Goal: Information Seeking & Learning: Learn about a topic

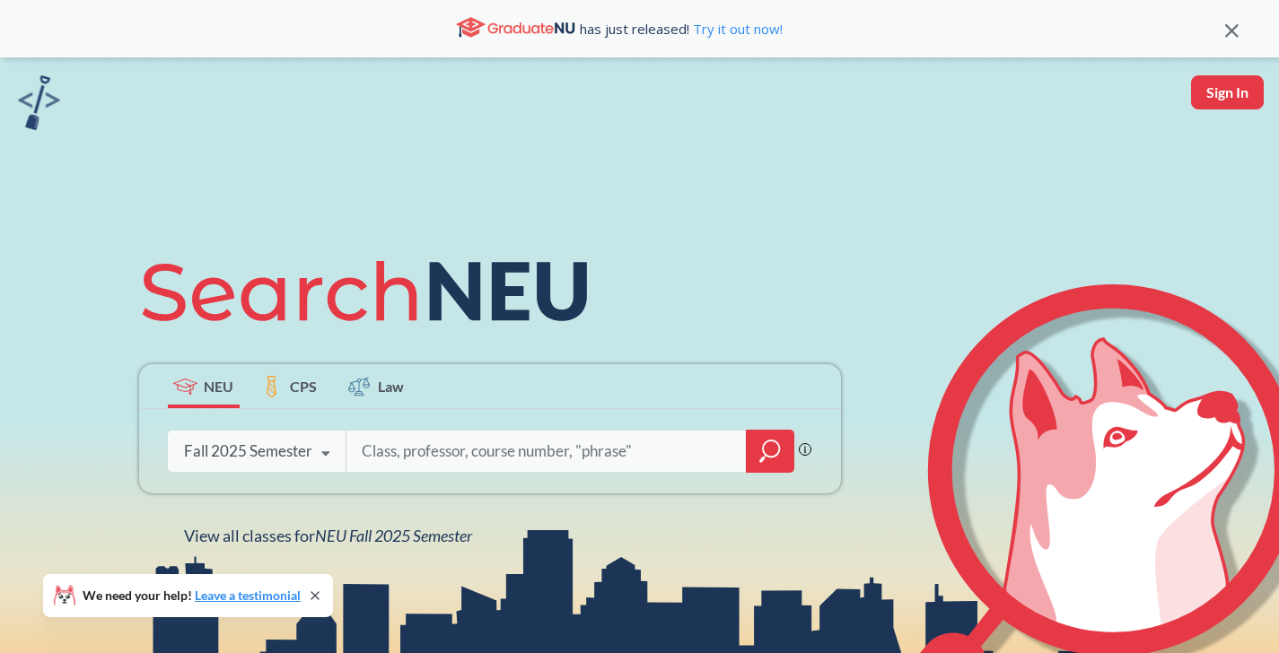
click at [756, 461] on div at bounding box center [770, 451] width 48 height 43
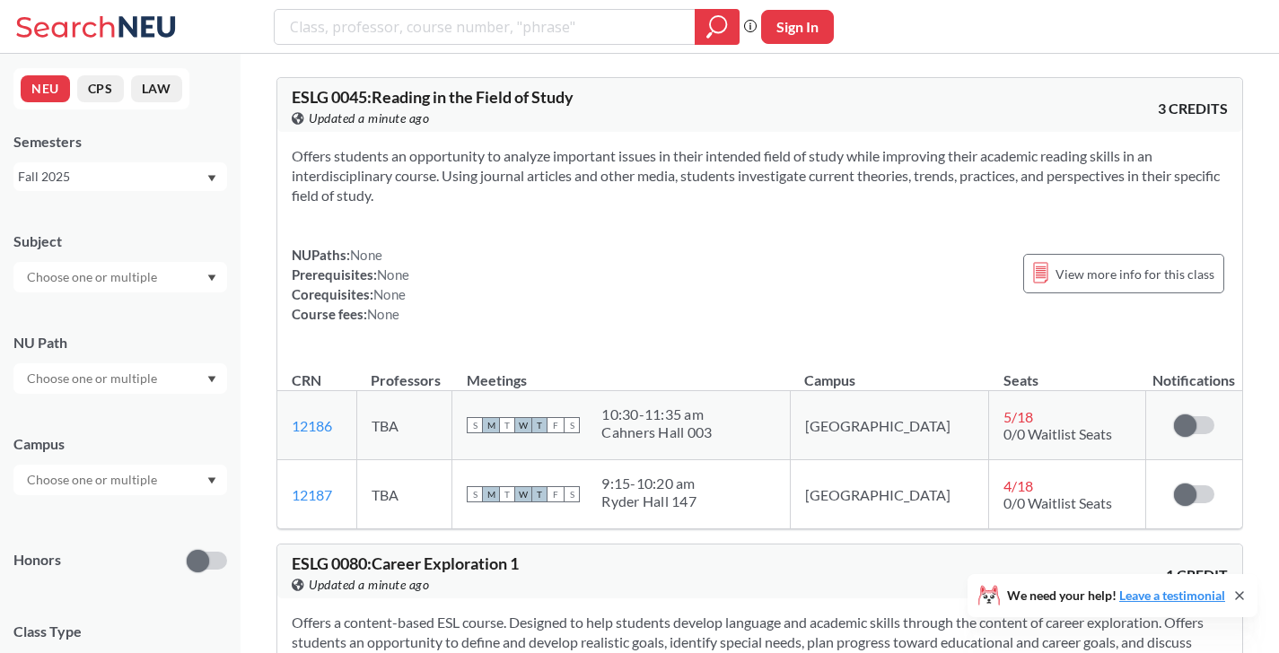
scroll to position [92, 0]
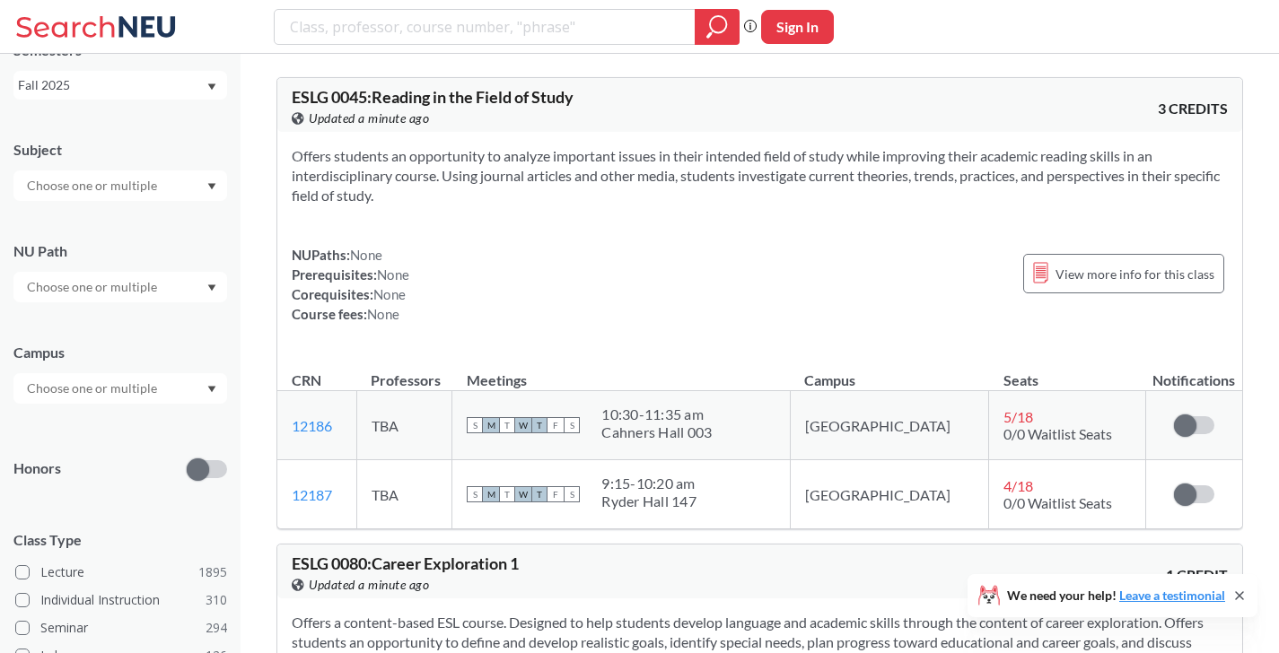
click at [74, 381] on input "text" at bounding box center [93, 389] width 151 height 22
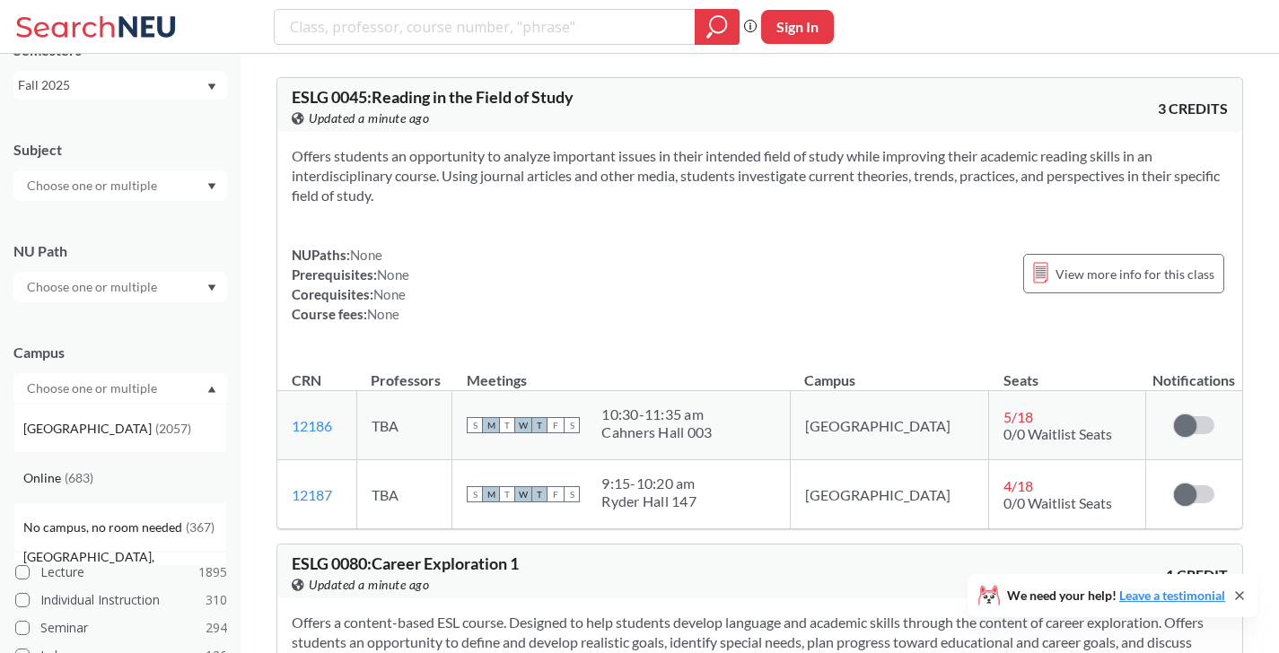
click at [65, 484] on span "( 683 )" at bounding box center [79, 477] width 29 height 15
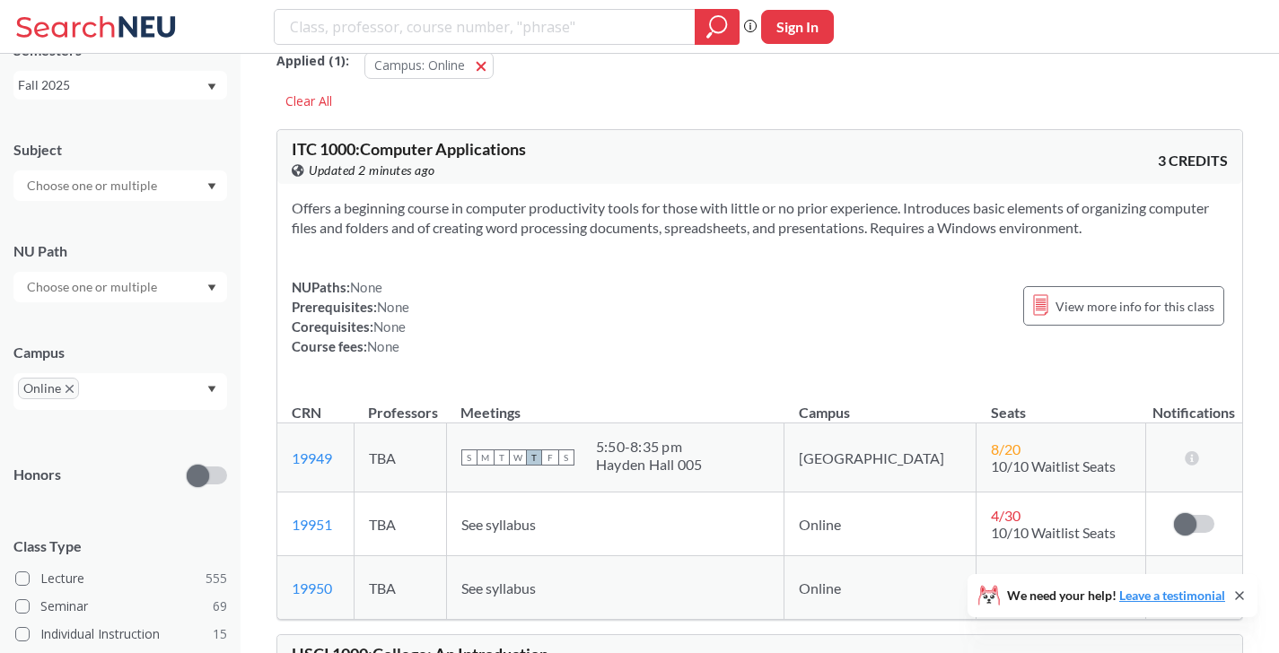
click at [142, 362] on div "Campus" at bounding box center [120, 353] width 214 height 20
click at [140, 284] on input "text" at bounding box center [93, 287] width 151 height 22
click at [83, 357] on span "Natural/Designed World" at bounding box center [94, 362] width 142 height 20
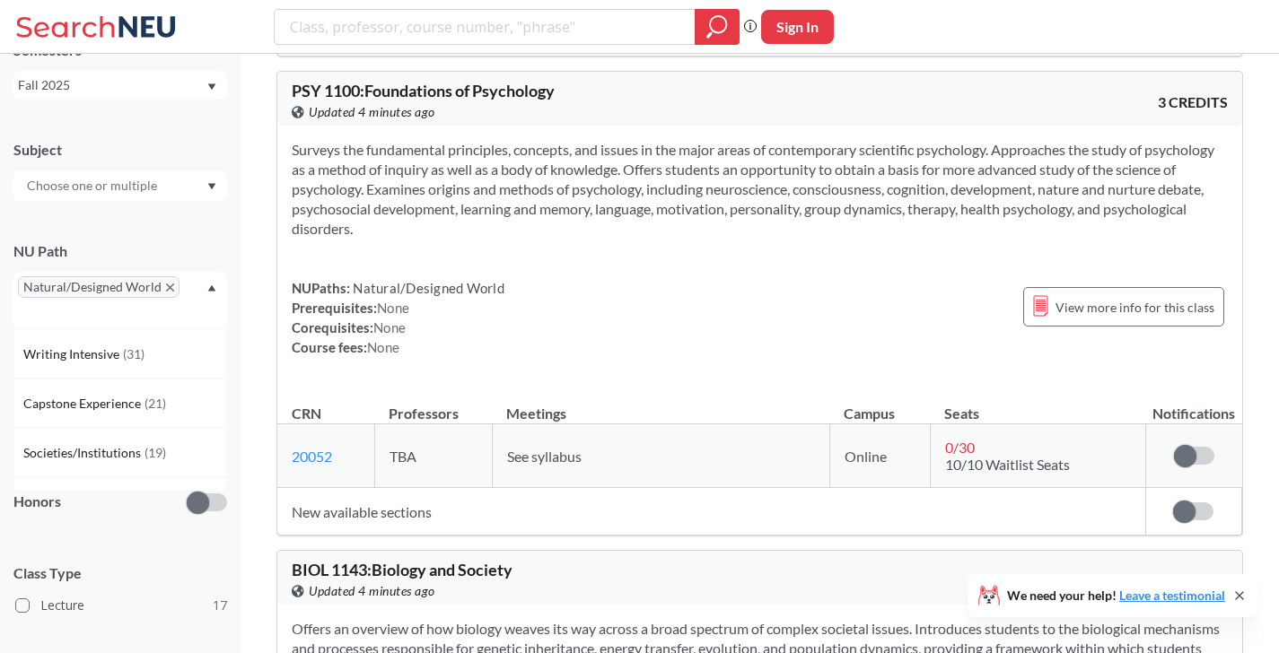
scroll to position [630, 0]
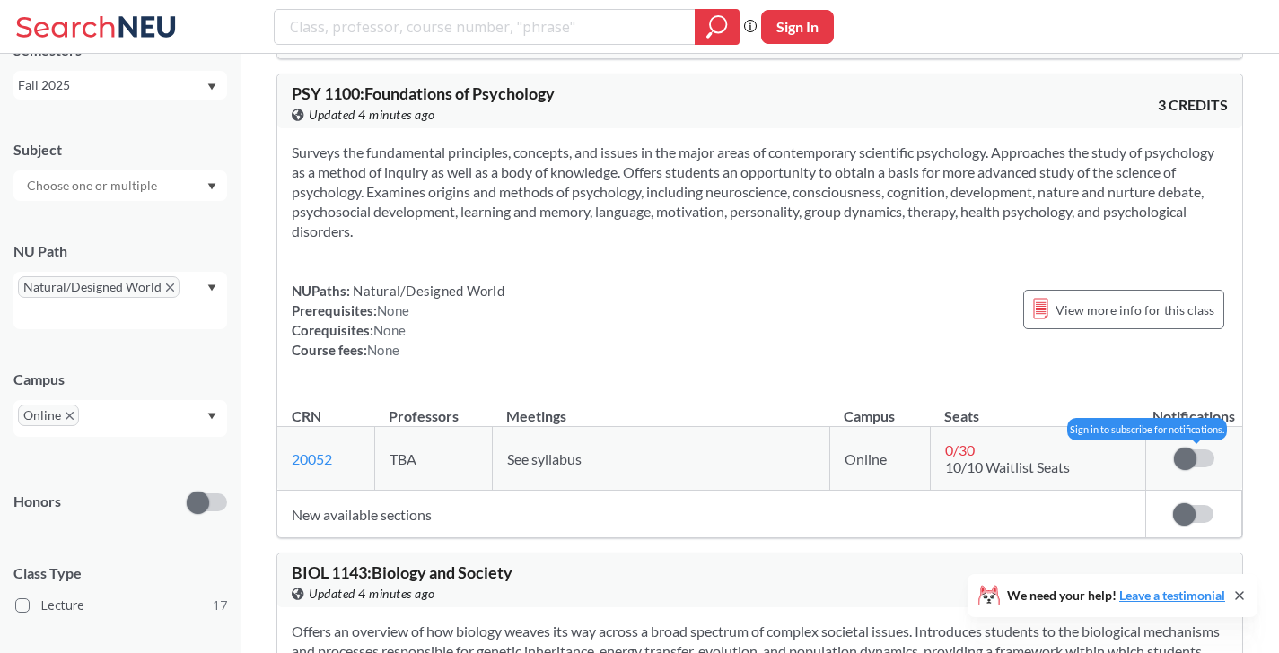
click at [1202, 455] on label at bounding box center [1194, 459] width 40 height 18
click at [1174, 450] on input "checkbox" at bounding box center [1174, 450] width 0 height 0
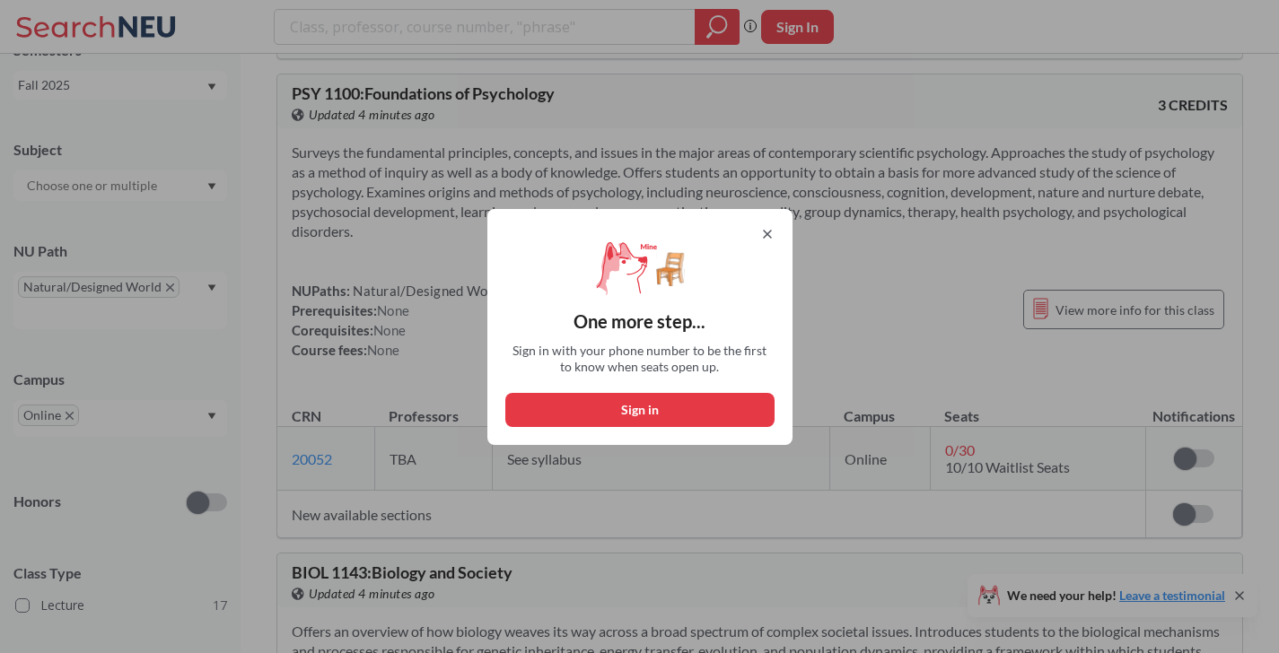
click at [773, 230] on icon at bounding box center [767, 234] width 14 height 14
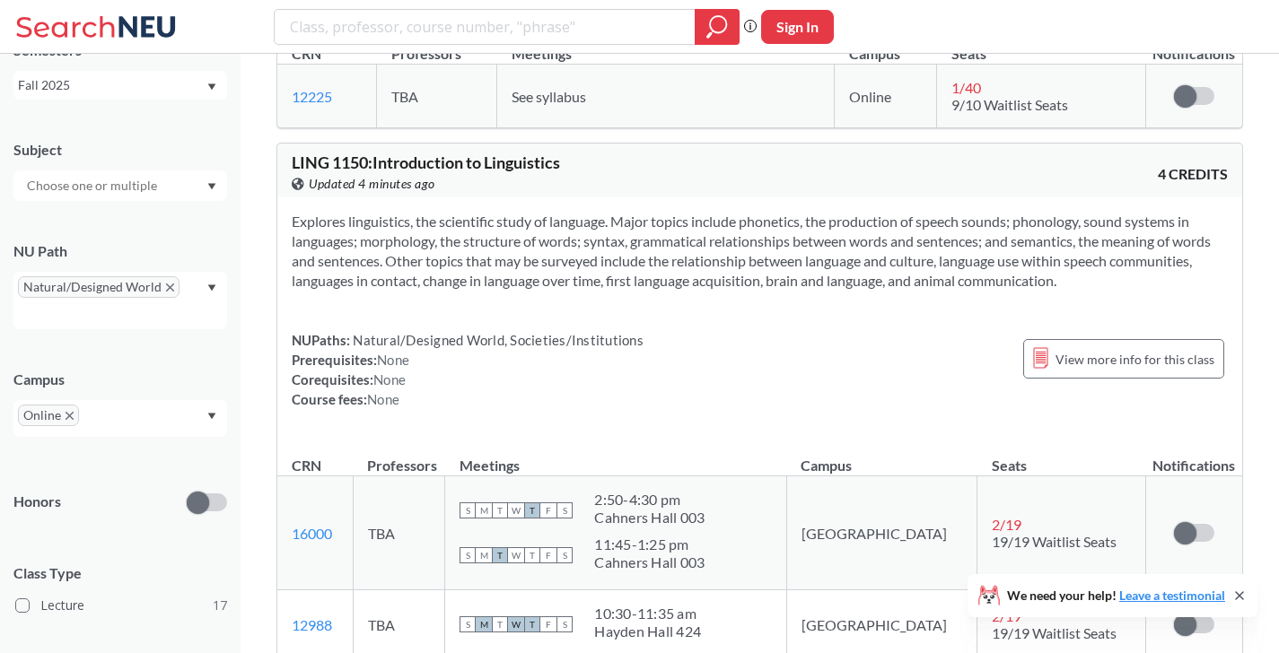
scroll to position [2277, 0]
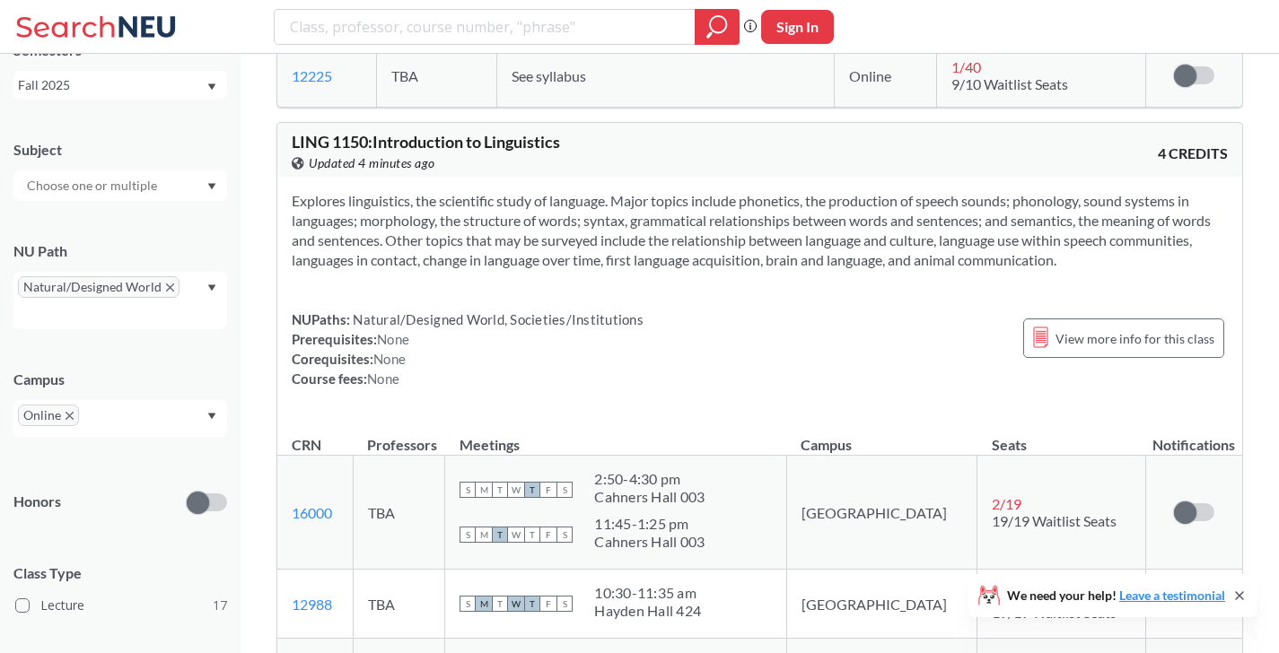
click at [177, 184] on div at bounding box center [120, 186] width 214 height 31
click at [173, 177] on div at bounding box center [120, 186] width 214 height 31
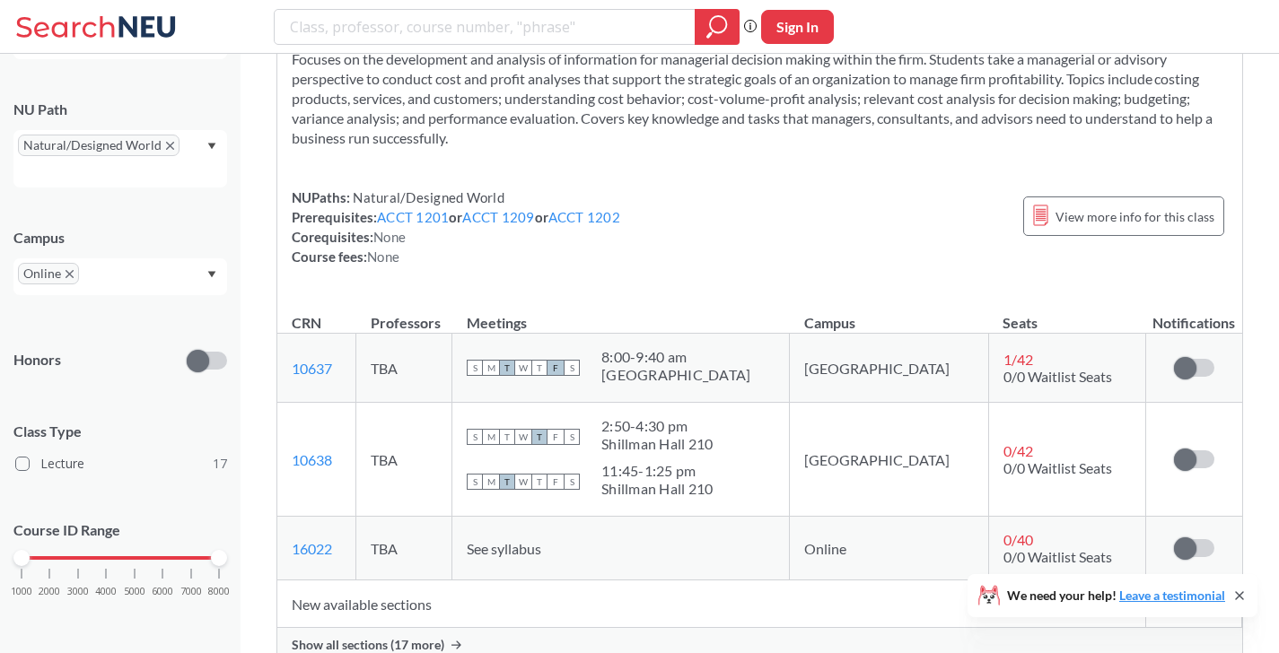
scroll to position [6420, 0]
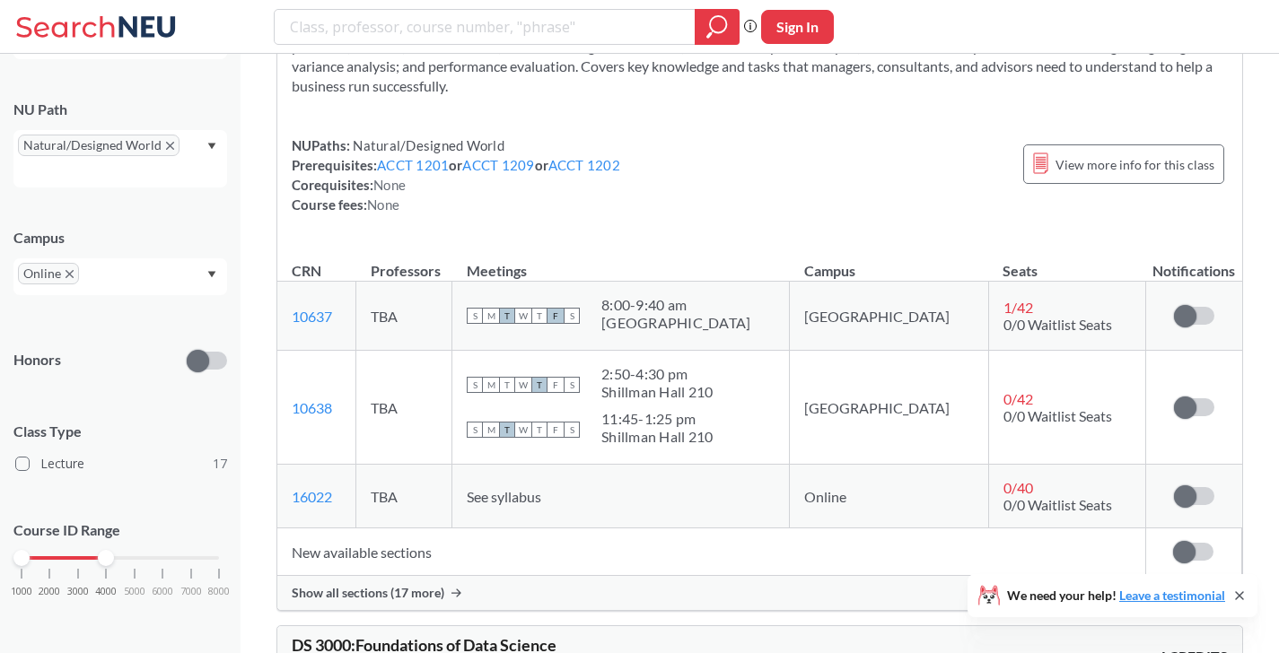
drag, startPoint x: 222, startPoint y: 557, endPoint x: 109, endPoint y: 559, distance: 112.2
click at [109, 559] on div at bounding box center [106, 558] width 16 height 16
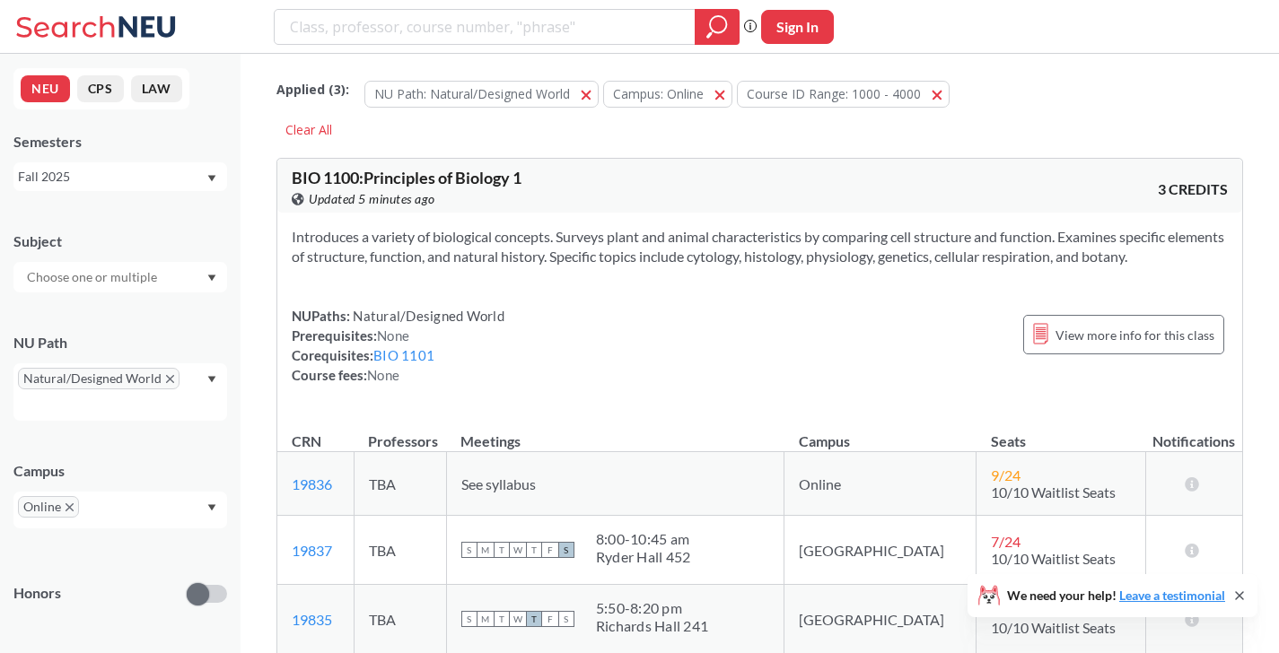
click at [129, 281] on input "text" at bounding box center [93, 278] width 151 height 22
click at [161, 231] on div "Subject BIOL ( 4 ) Biology BIO ( 3 ) Biology - CPS LING ( 2 ) Linguistics ACCT …" at bounding box center [120, 253] width 214 height 79
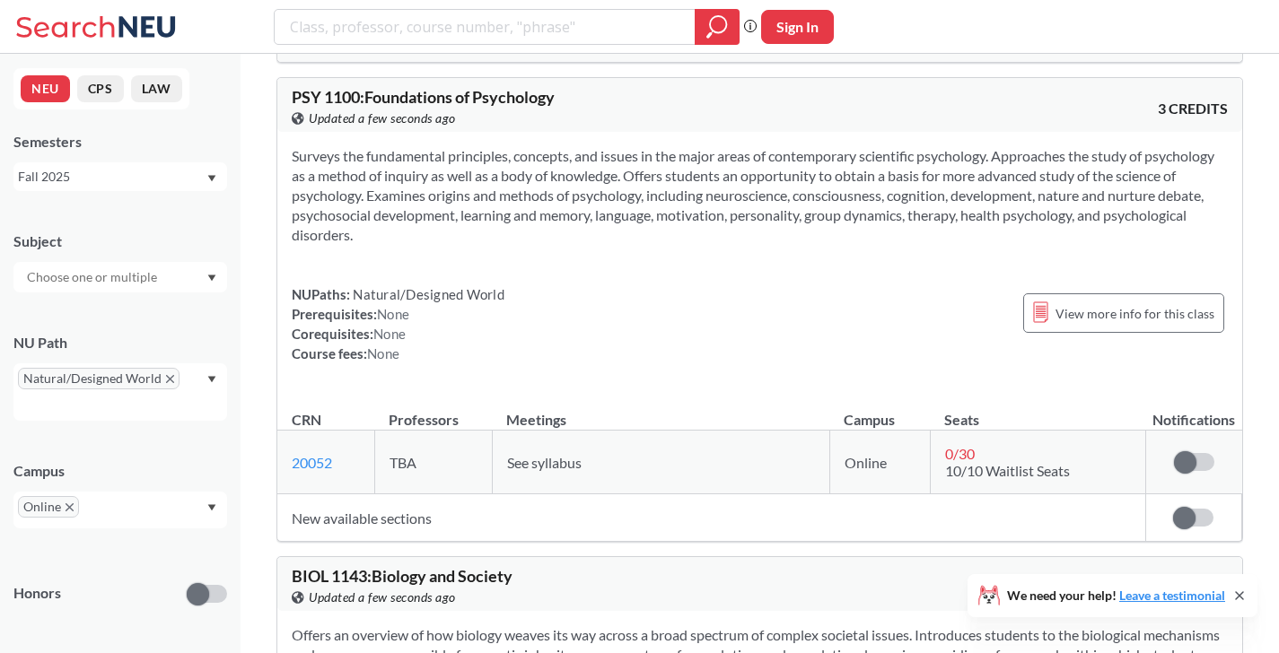
scroll to position [626, 0]
click at [405, 513] on td "New available sections" at bounding box center [711, 519] width 868 height 48
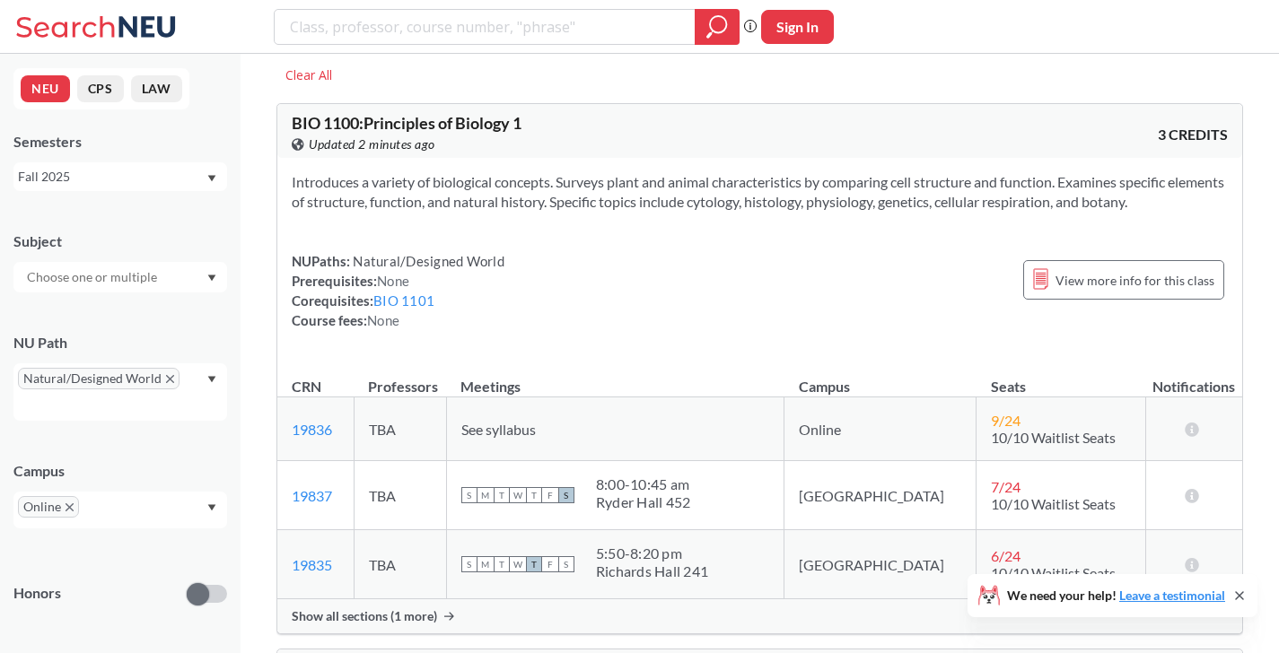
scroll to position [56, 0]
click at [416, 303] on link "BIO 1101" at bounding box center [403, 300] width 61 height 16
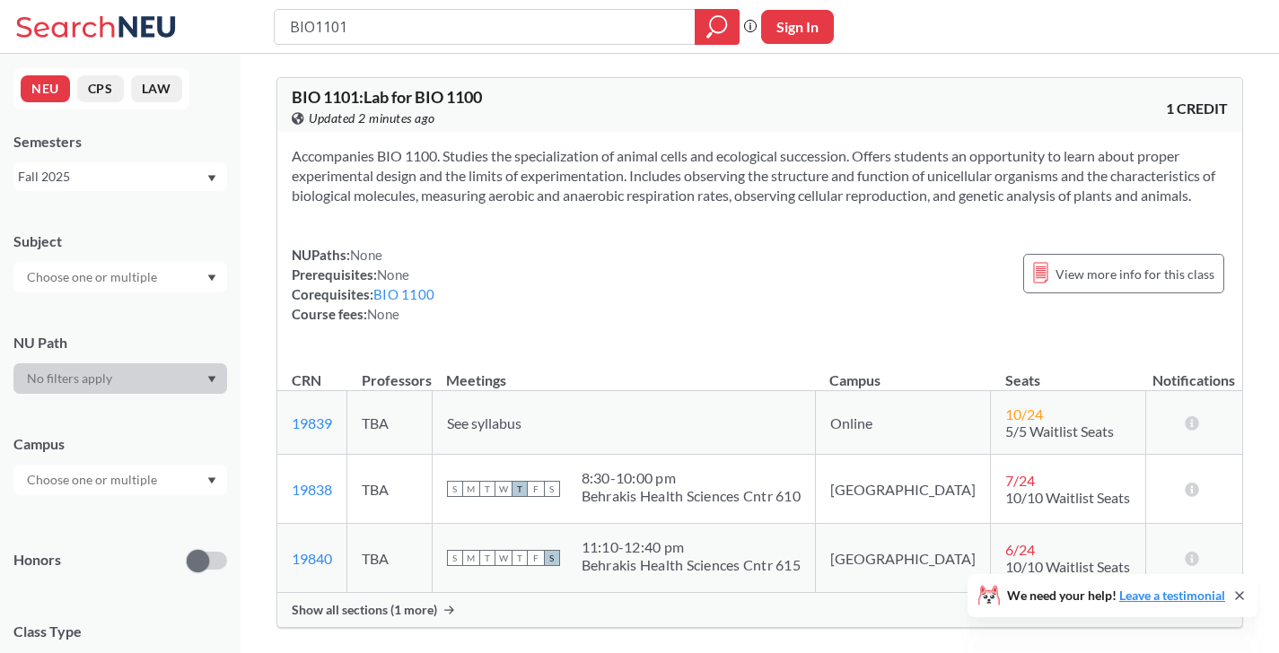
click at [521, 421] on span "See syllabus" at bounding box center [484, 423] width 74 height 17
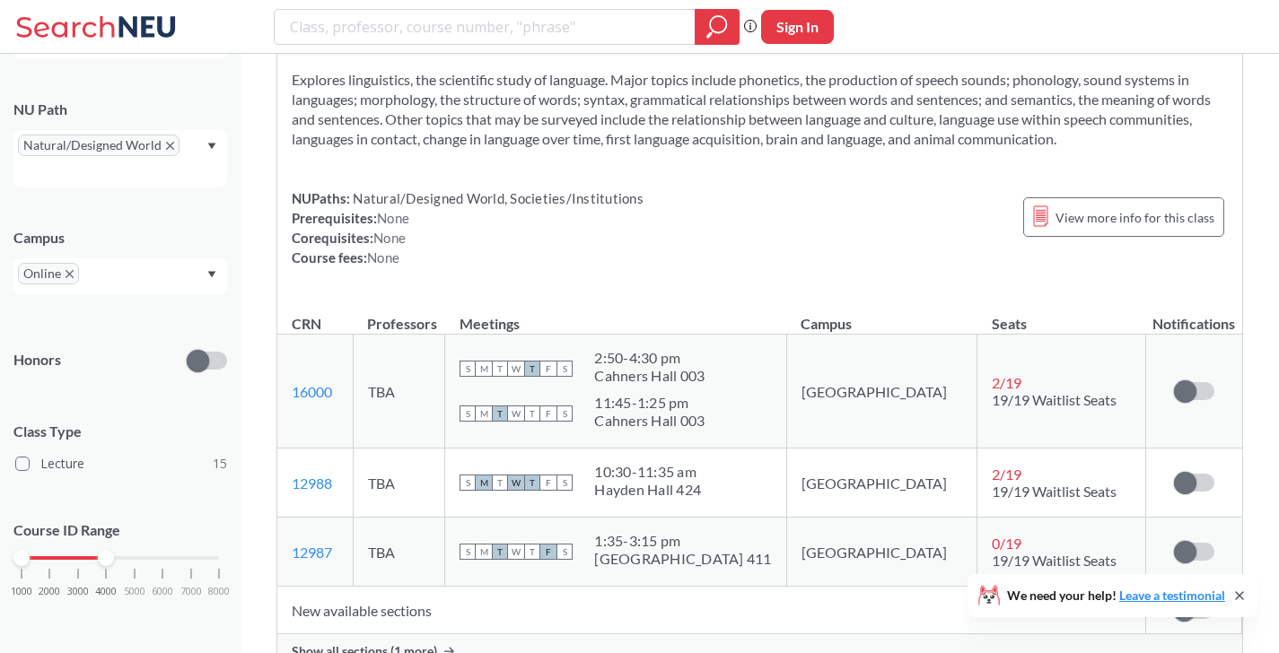
scroll to position [2503, 0]
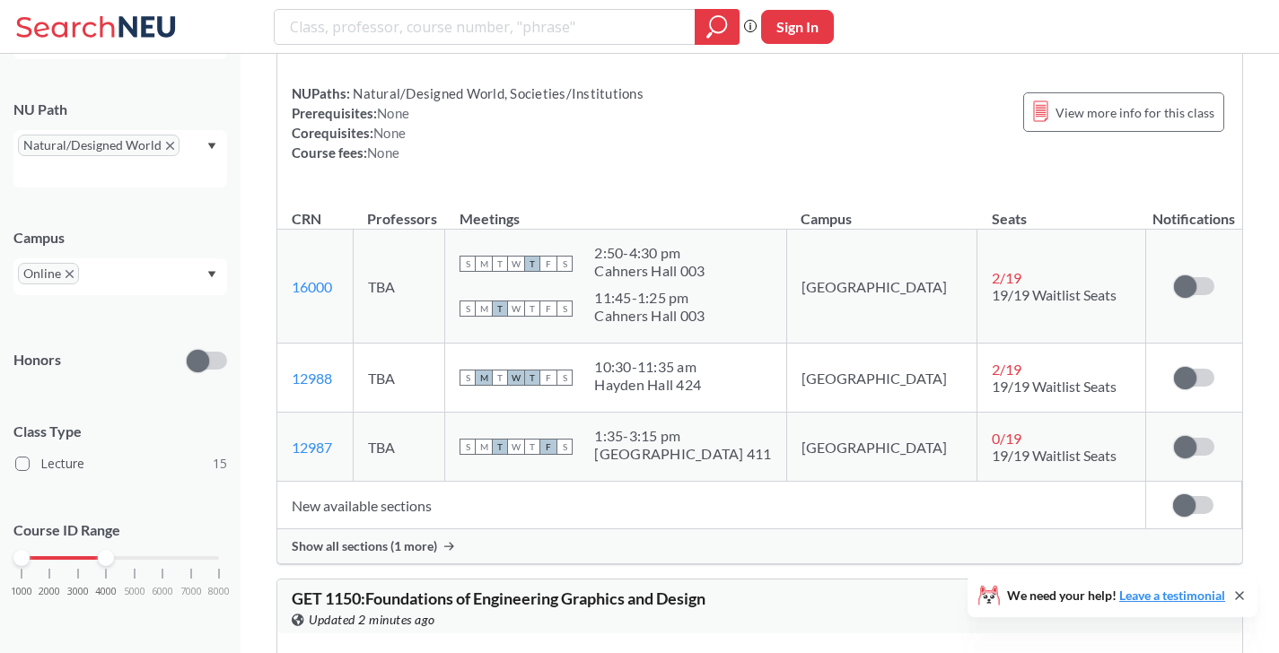
click at [381, 556] on div "Show all sections (1 more)" at bounding box center [759, 546] width 965 height 34
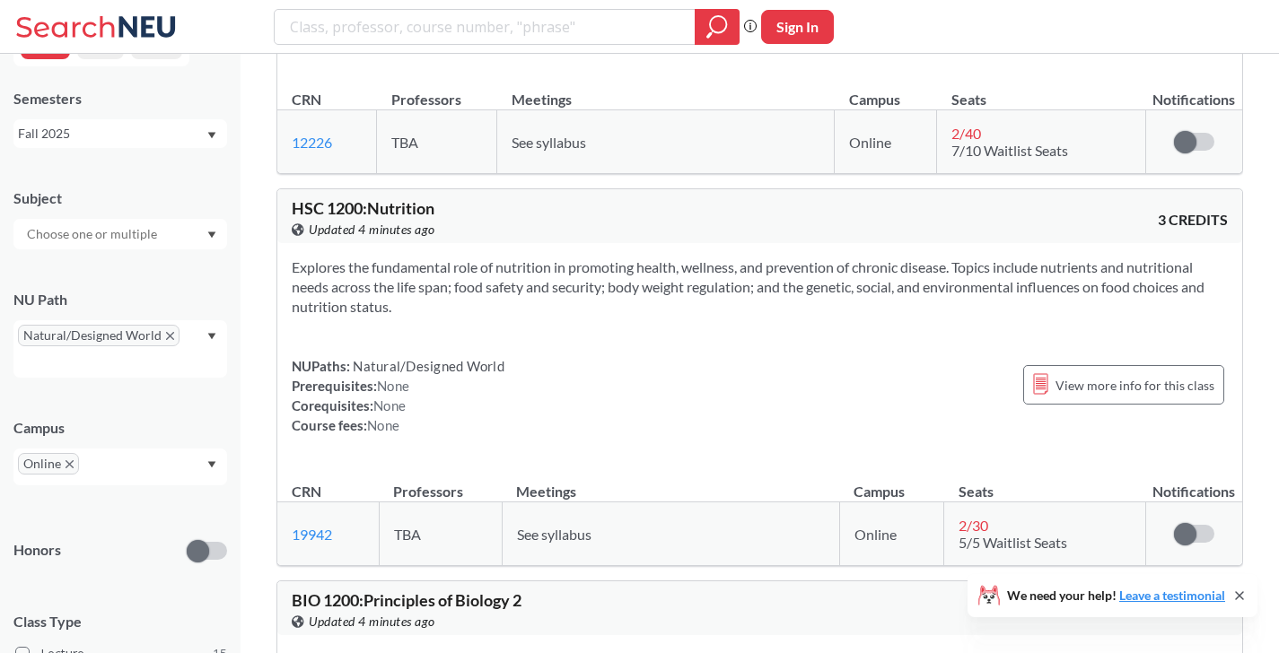
scroll to position [0, 0]
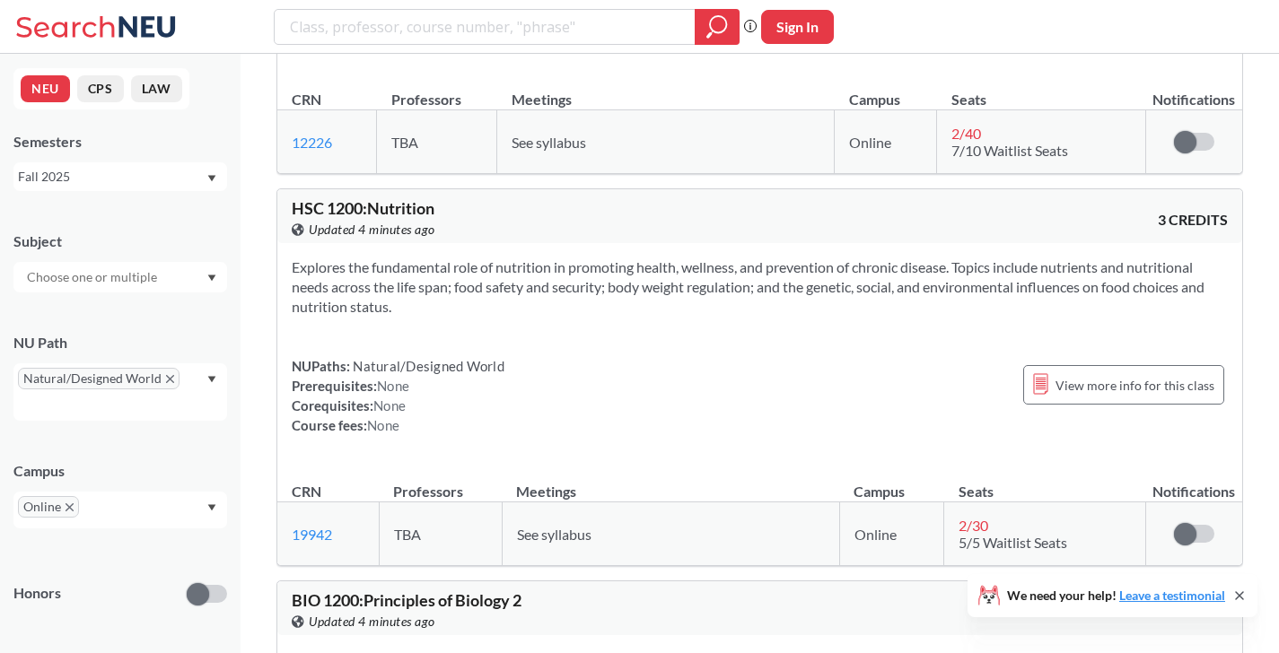
click at [125, 278] on input "text" at bounding box center [93, 278] width 151 height 22
click at [125, 273] on input "text" at bounding box center [93, 278] width 151 height 22
click at [113, 241] on div "Subject" at bounding box center [120, 242] width 214 height 20
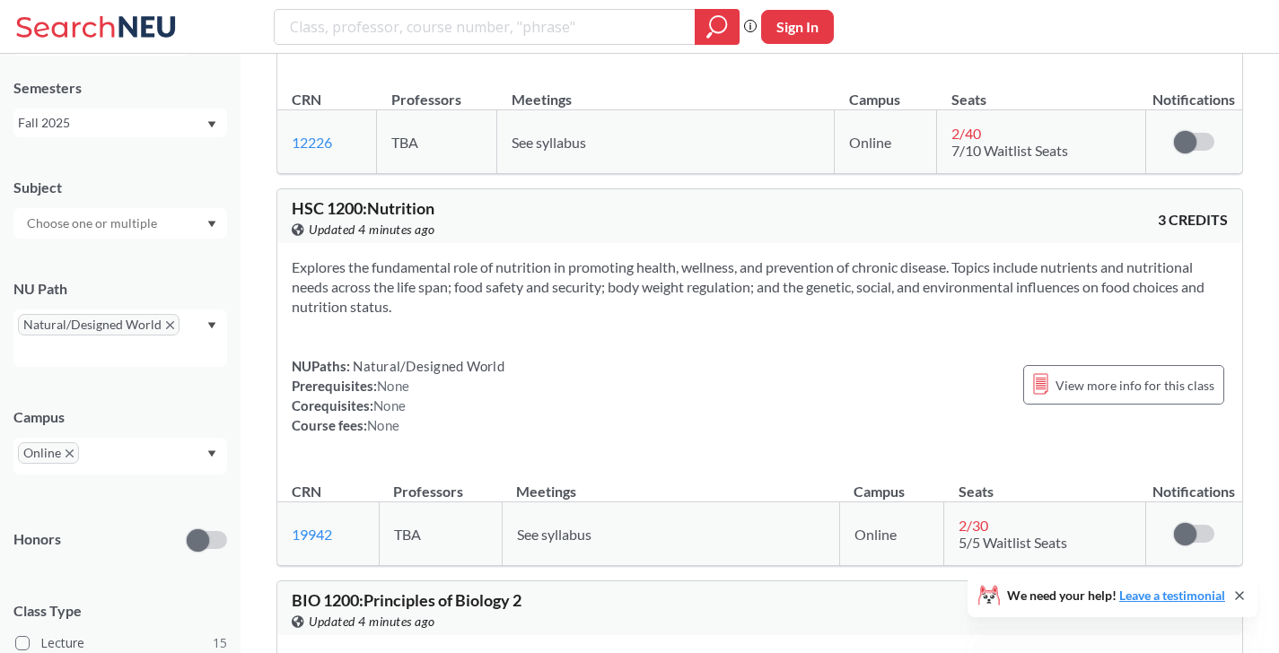
scroll to position [79, 0]
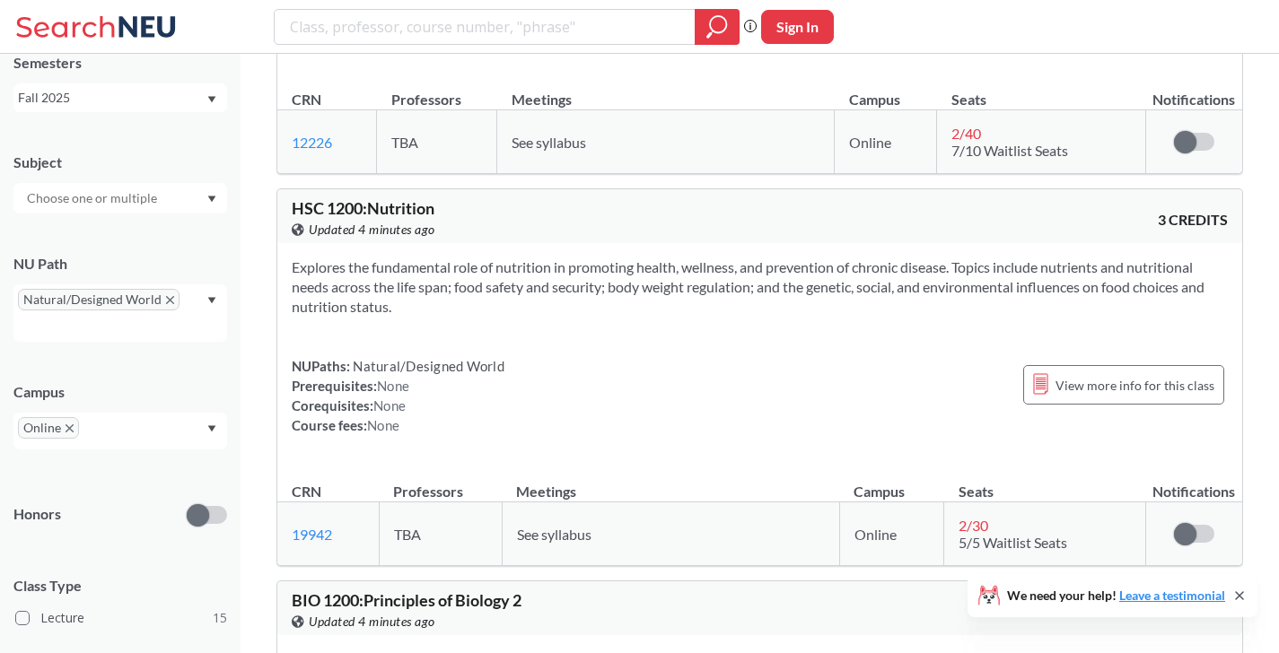
click at [113, 424] on input "text" at bounding box center [109, 435] width 53 height 22
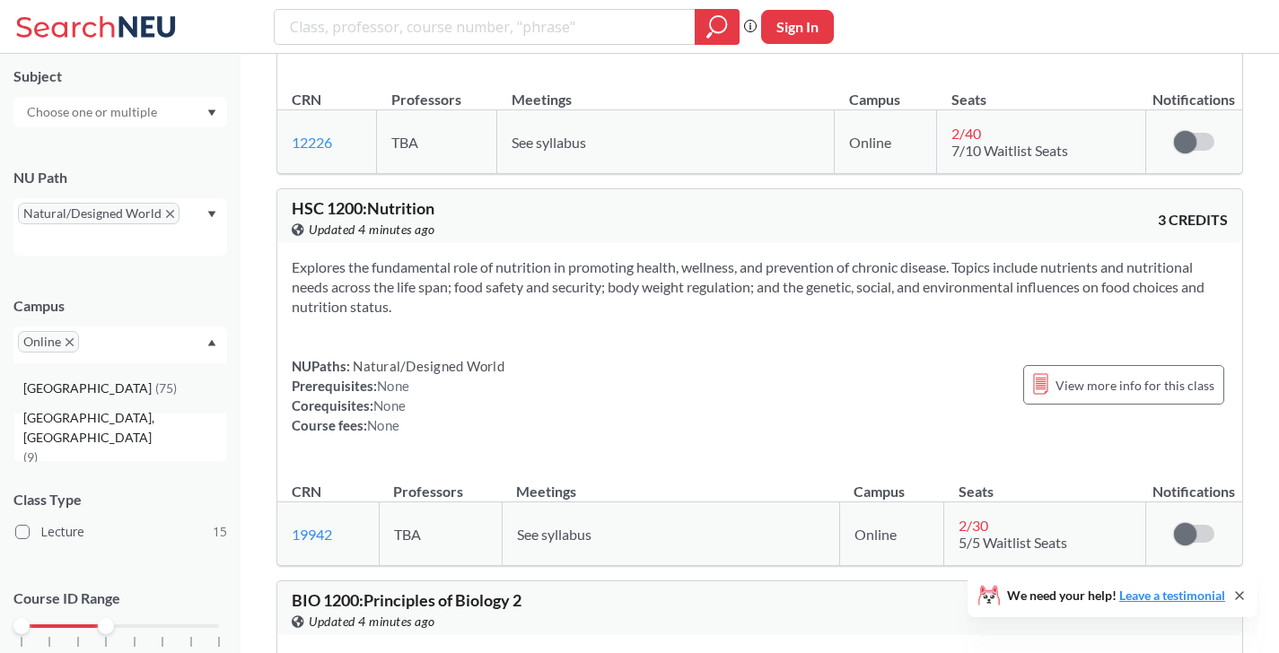
scroll to position [171, 0]
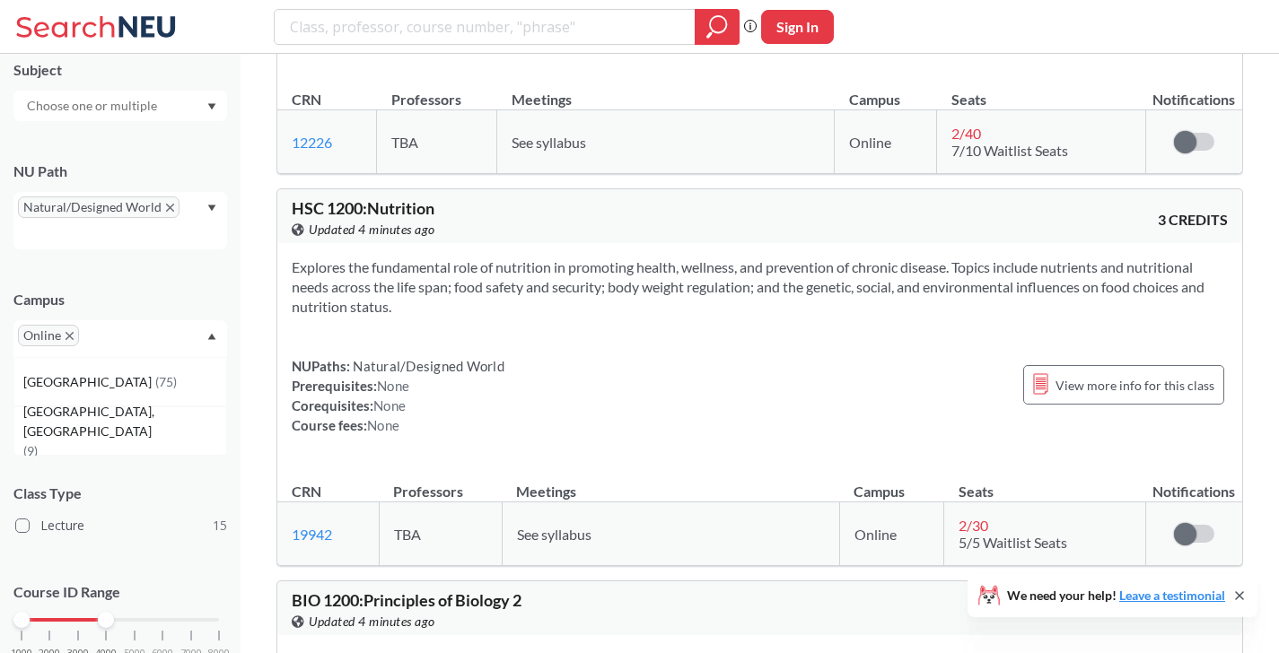
click at [502, 435] on div "Explores the fundamental role of nutrition in promoting health, wellness, and p…" at bounding box center [759, 353] width 965 height 221
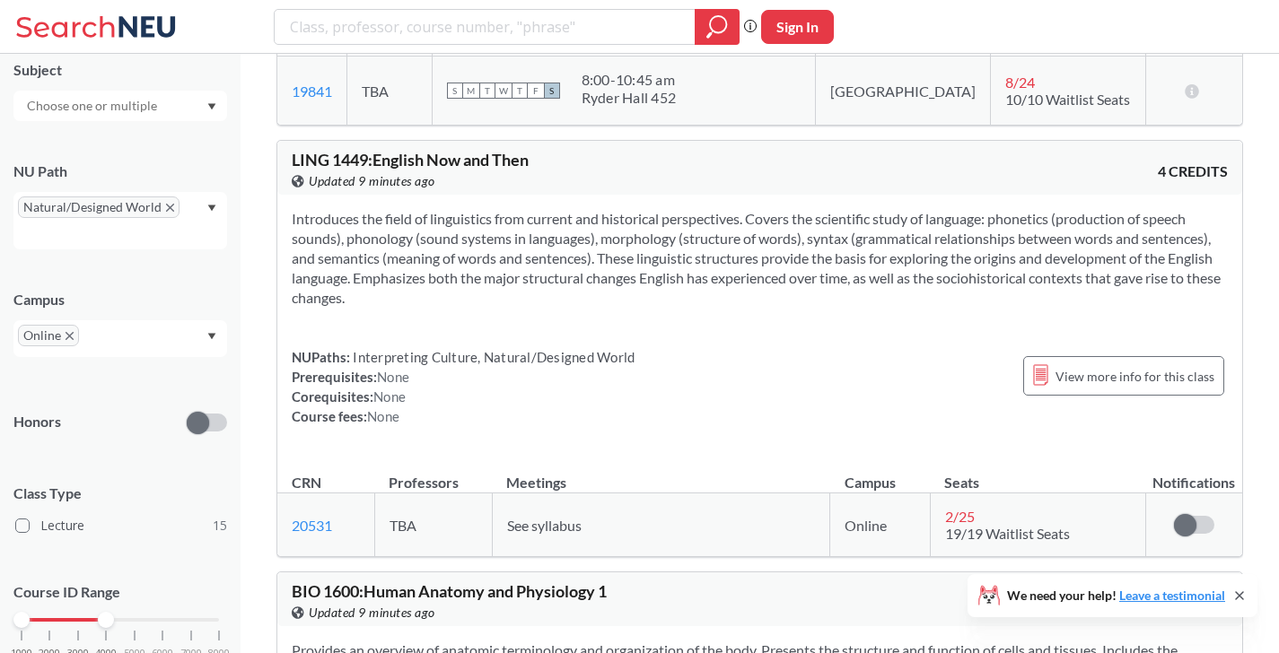
scroll to position [4889, 0]
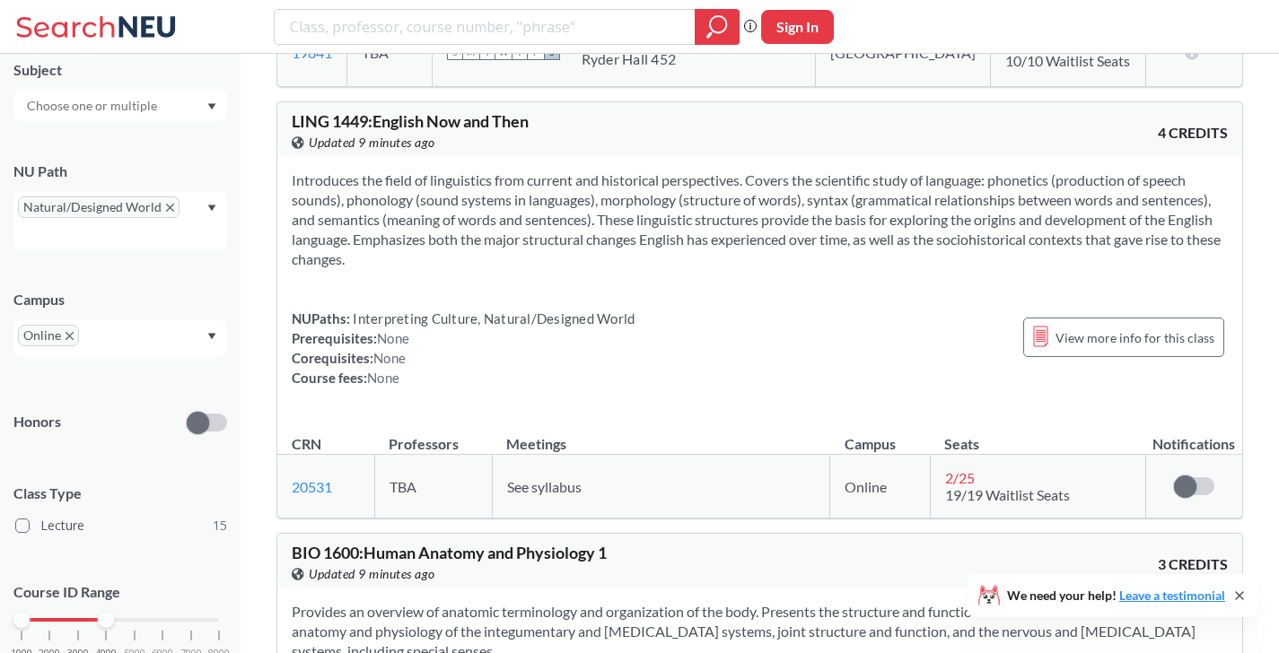
click at [734, 389] on div "Introduces the field of linguistics from current and historical perspectives. C…" at bounding box center [759, 286] width 965 height 260
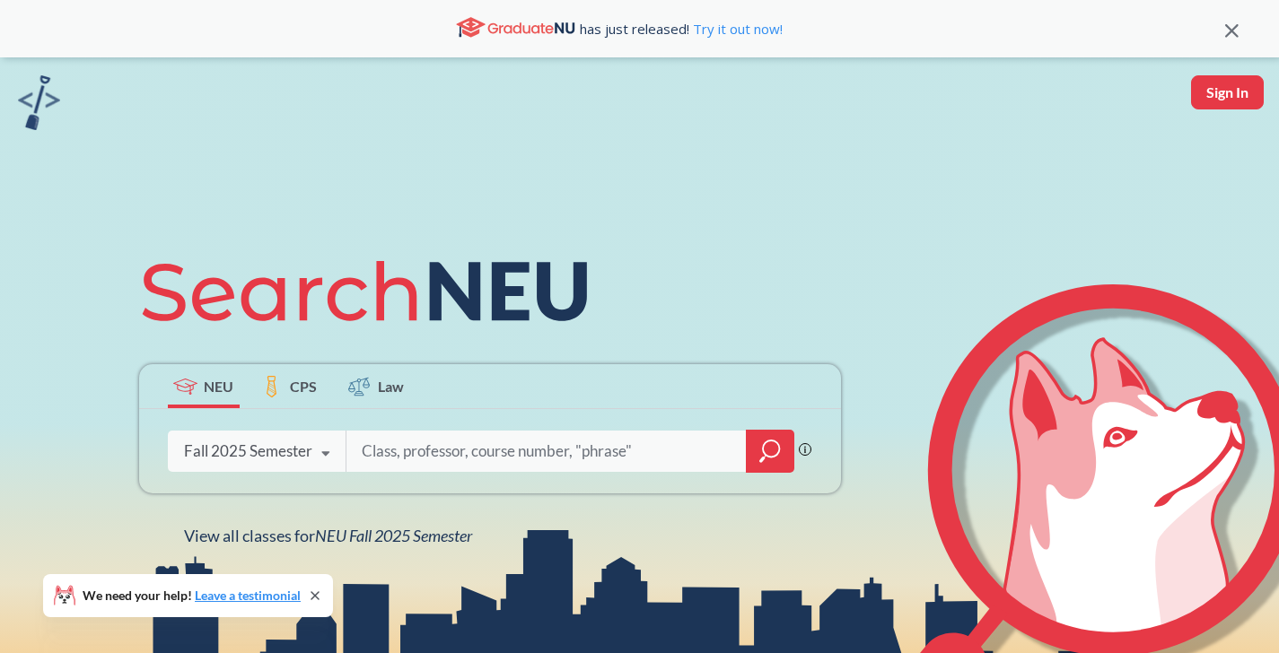
click at [288, 441] on div "Fall 2025 Semester Fall 2025 Semester Summer 2 2025 Semester Summer Full 2025 S…" at bounding box center [257, 451] width 179 height 45
click at [398, 442] on input "search" at bounding box center [546, 452] width 373 height 38
type input "c"
type input "b"
type input "consulting"
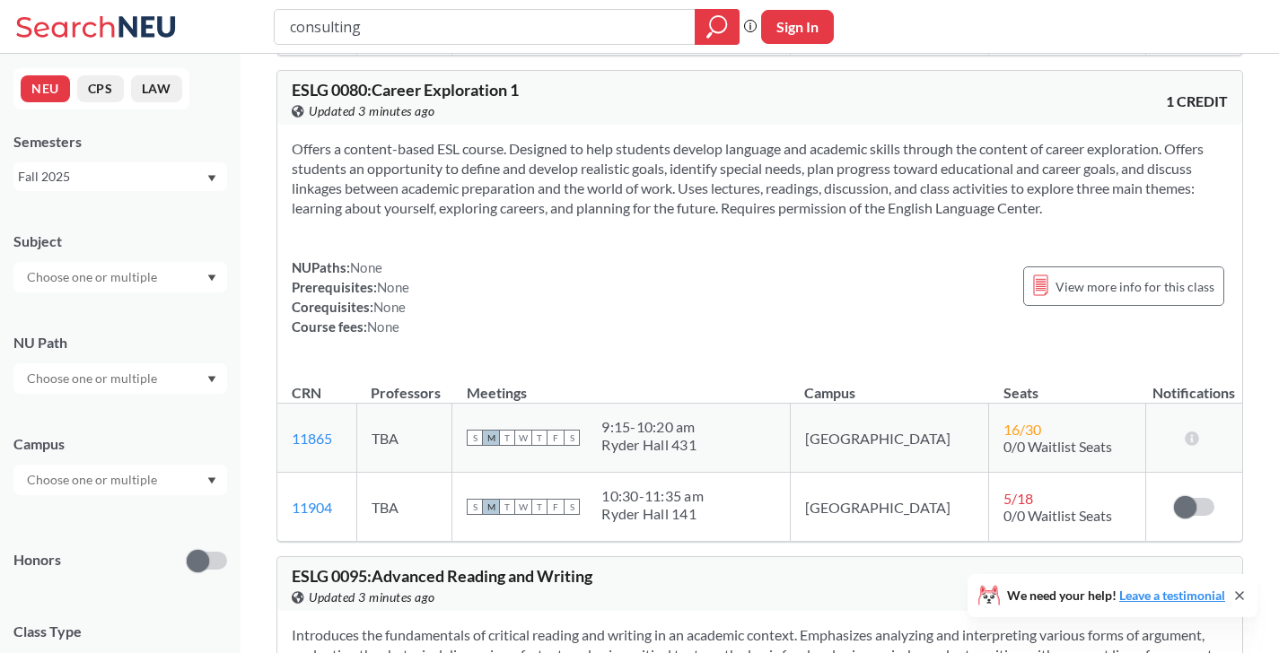
scroll to position [1699, 0]
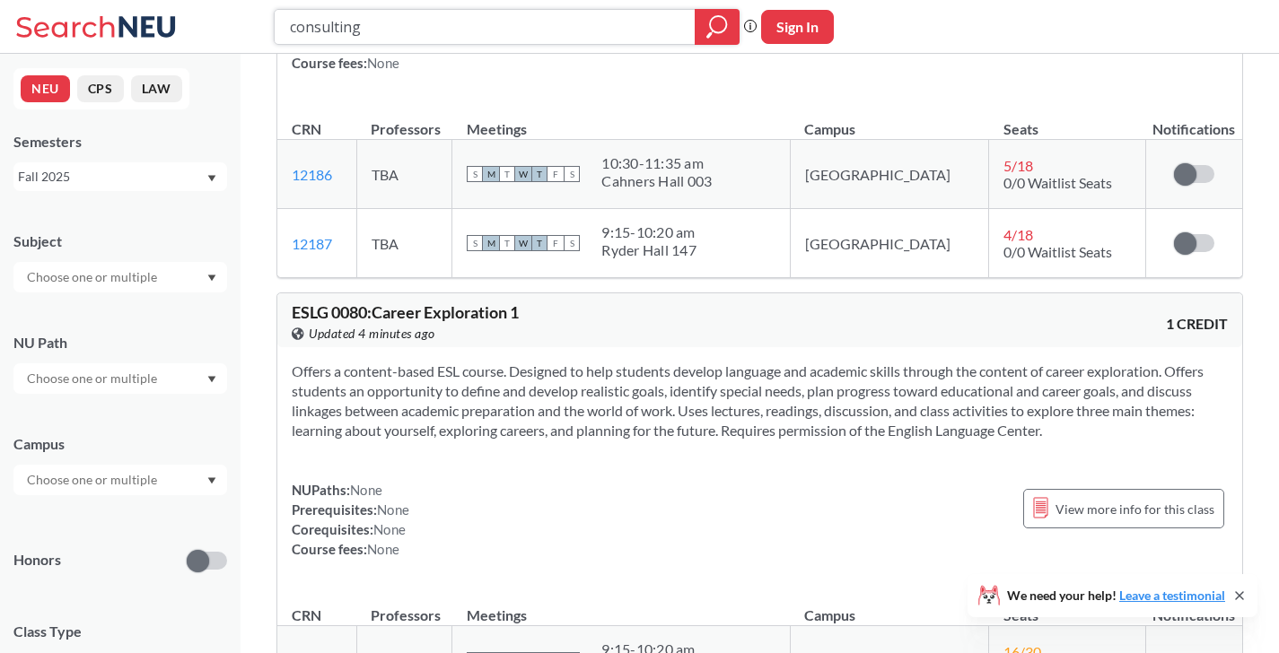
drag, startPoint x: 515, startPoint y: 35, endPoint x: 240, endPoint y: 17, distance: 276.1
click at [241, 17] on div "consulting Phrase search guarantees the exact search appears in the results. Ex…" at bounding box center [639, 27] width 1279 height 54
type input "macro"
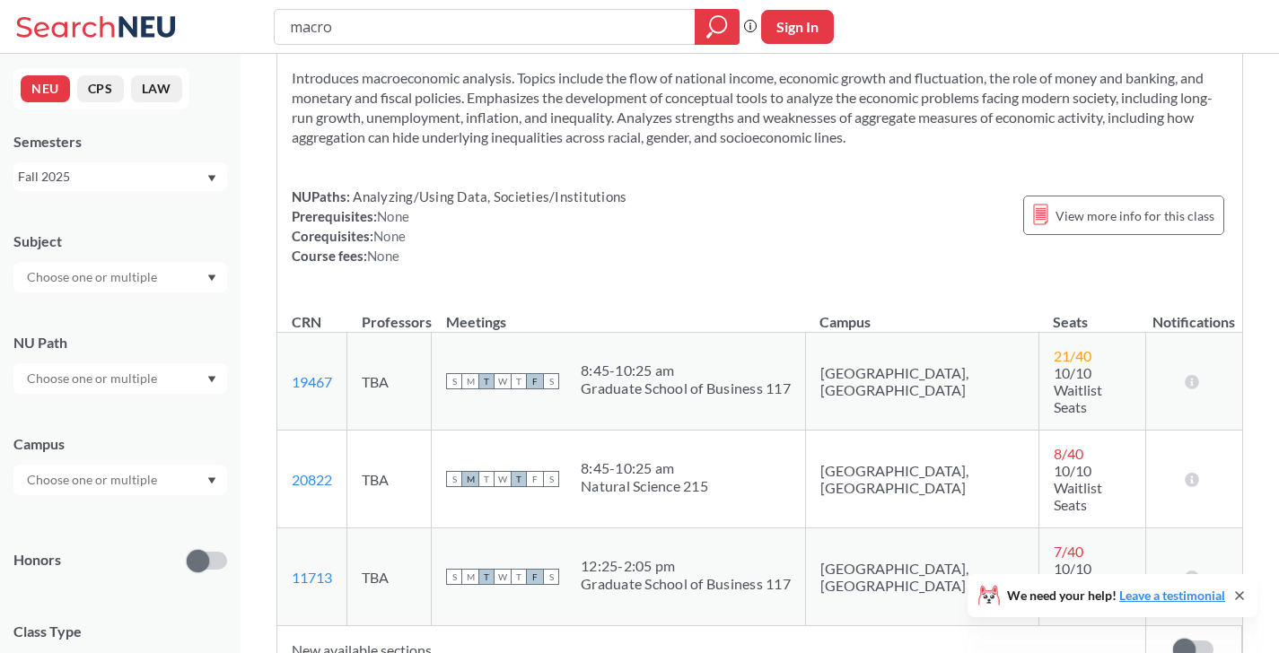
scroll to position [1201, 0]
click at [405, 626] on td "New available sections" at bounding box center [711, 650] width 868 height 48
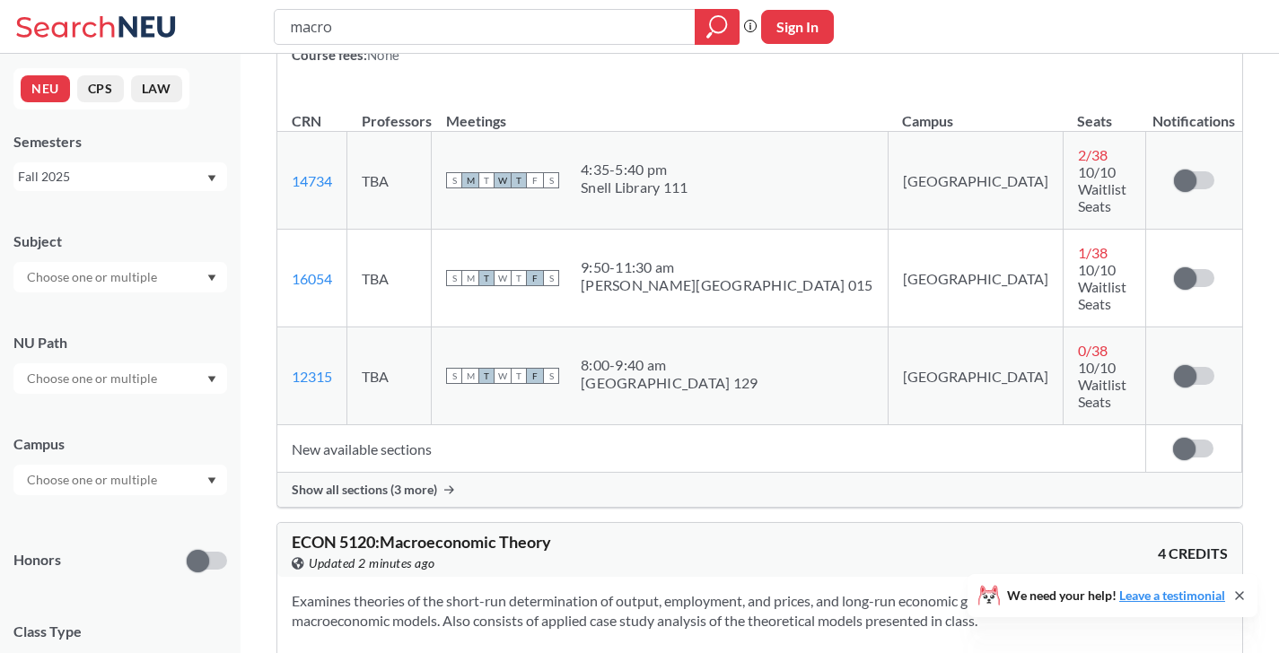
scroll to position [0, 0]
